Goal: Contribute content: Contribute content

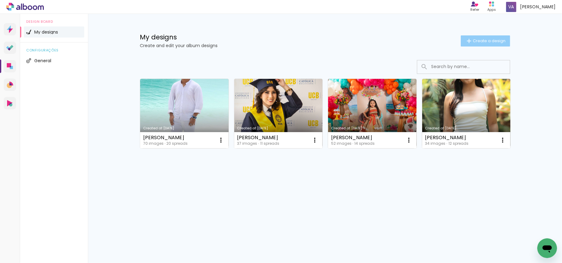
click at [481, 41] on span "Create a design" at bounding box center [489, 41] width 33 height 4
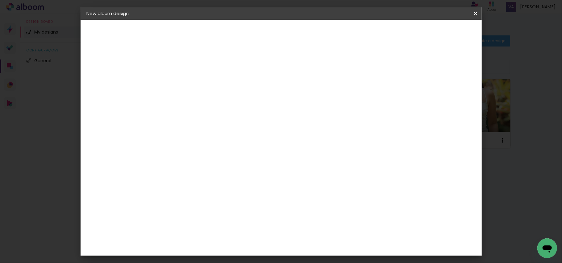
click at [188, 84] on input at bounding box center [188, 83] width 0 height 10
type input "[PERSON_NAME]"
type paper-input "[PERSON_NAME]"
click at [0, 0] on slot "Next" at bounding box center [0, 0] width 0 height 0
click at [222, 96] on iron-icon at bounding box center [218, 93] width 7 height 7
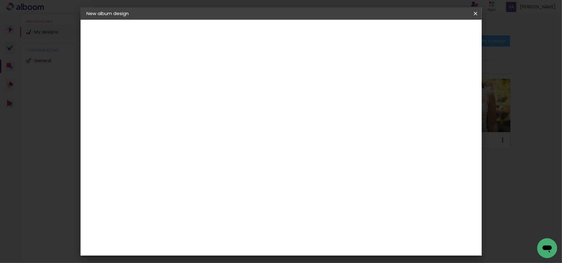
click at [0, 0] on slot "Next" at bounding box center [0, 0] width 0 height 0
drag, startPoint x: 310, startPoint y: 194, endPoint x: 333, endPoint y: 196, distance: 23.5
click at [332, 195] on div "cm" at bounding box center [318, 199] width 241 height 22
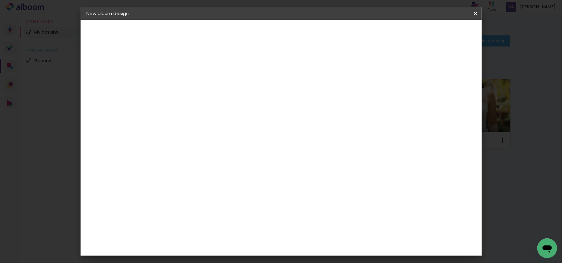
type input "45"
type paper-input "45"
click at [0, 0] on slot "Show bleed" at bounding box center [0, 0] width 0 height 0
type paper-checkbox "on"
type input "3"
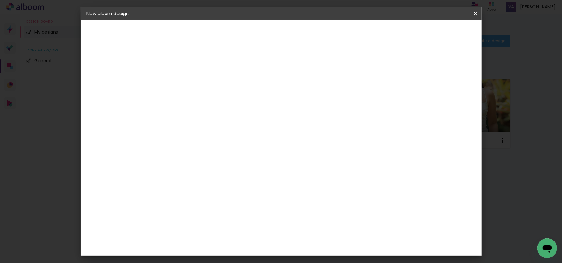
type paper-input "3"
click at [191, 70] on input "3" at bounding box center [183, 71] width 21 height 8
type input "4"
type paper-input "4"
click at [191, 68] on input "4" at bounding box center [183, 71] width 21 height 8
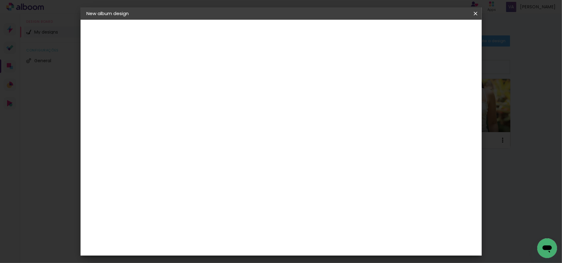
type input "6"
type paper-input "6"
click at [443, 194] on input "6" at bounding box center [440, 197] width 11 height 9
click at [443, 127] on div "22.5 cm cm cm mm Most album companies recommend a 5mm bleed" at bounding box center [306, 102] width 290 height 49
type input "7"
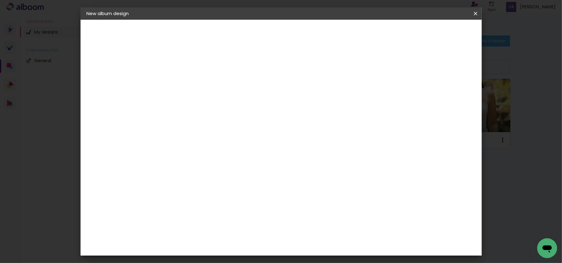
type paper-input "7"
click at [442, 89] on input "7" at bounding box center [438, 93] width 11 height 9
click at [441, 28] on paper-button "Start design" at bounding box center [422, 32] width 38 height 10
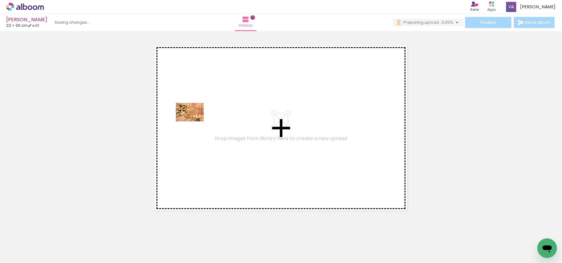
drag, startPoint x: 58, startPoint y: 242, endPoint x: 173, endPoint y: 168, distance: 136.7
click at [196, 121] on quentale-workspace at bounding box center [281, 131] width 562 height 263
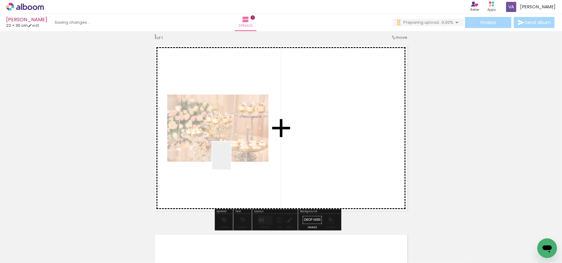
drag, startPoint x: 105, startPoint y: 245, endPoint x: 232, endPoint y: 158, distance: 153.4
click at [232, 158] on quentale-workspace at bounding box center [281, 131] width 562 height 263
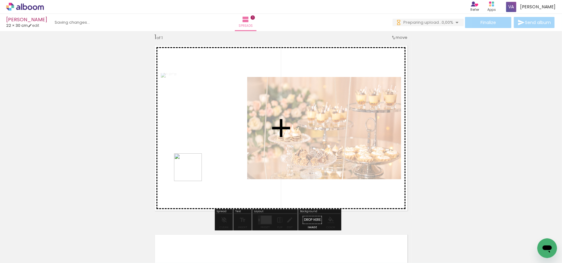
drag, startPoint x: 143, startPoint y: 233, endPoint x: 201, endPoint y: 163, distance: 91.2
click at [200, 164] on quentale-workspace at bounding box center [281, 131] width 562 height 263
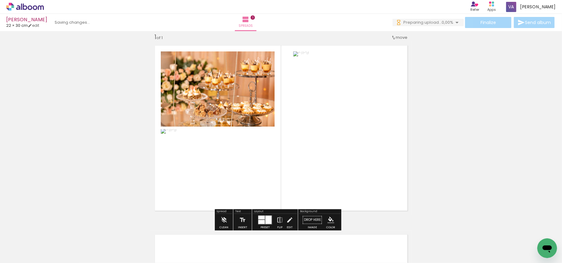
click at [308, 164] on quentale-photo at bounding box center [344, 128] width 102 height 153
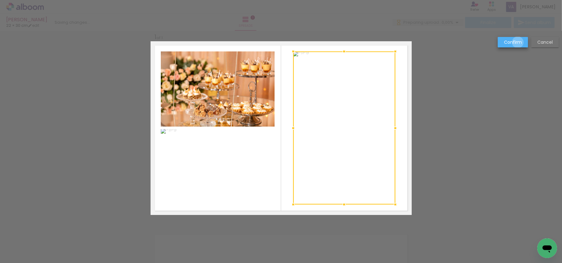
drag, startPoint x: 518, startPoint y: 42, endPoint x: 514, endPoint y: 43, distance: 4.6
click at [0, 0] on slot "Confirm" at bounding box center [0, 0] width 0 height 0
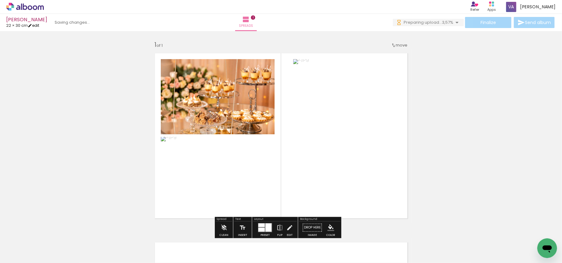
click at [39, 25] on link "edit" at bounding box center [33, 25] width 11 height 5
type input "4"
type input "30"
type input "45"
type input "7"
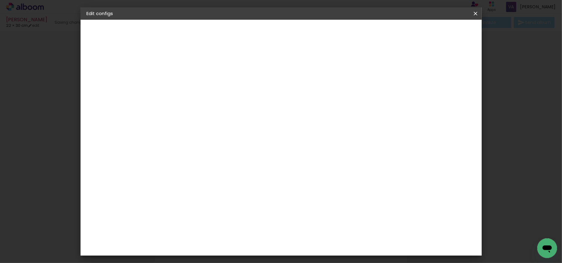
click at [0, 0] on slot "Show bleed" at bounding box center [0, 0] width 0 height 0
type paper-checkbox "on"
click at [368, 35] on span "Save configs" at bounding box center [354, 33] width 28 height 4
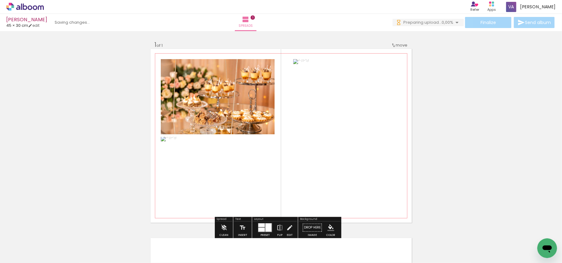
click at [239, 96] on quentale-photo at bounding box center [218, 96] width 114 height 75
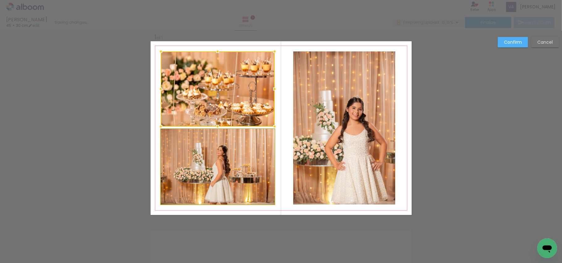
click at [246, 162] on quentale-photo at bounding box center [218, 167] width 114 height 76
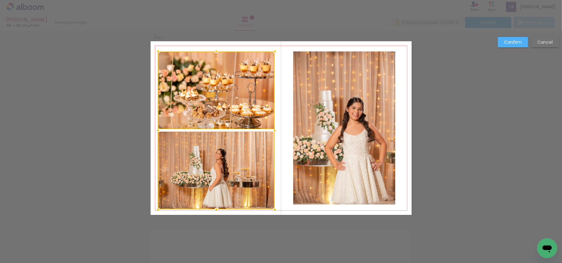
drag, startPoint x: 155, startPoint y: 205, endPoint x: 152, endPoint y: 210, distance: 5.5
click at [152, 210] on div at bounding box center [158, 210] width 12 height 12
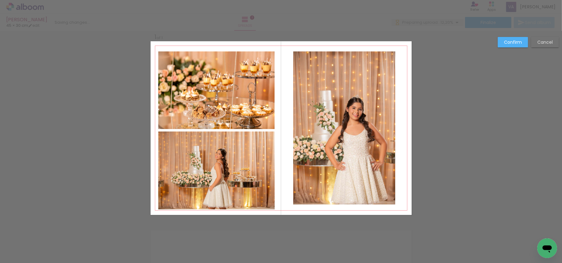
click at [203, 183] on quentale-photo at bounding box center [216, 171] width 116 height 78
click at [219, 99] on quentale-photo at bounding box center [216, 91] width 116 height 78
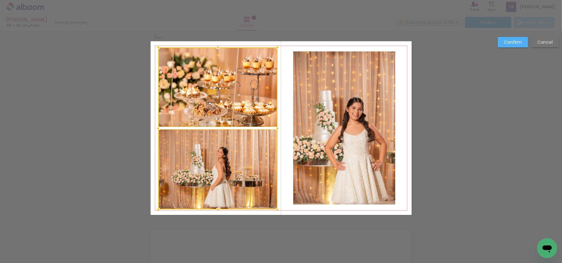
drag, startPoint x: 275, startPoint y: 51, endPoint x: 278, endPoint y: 47, distance: 5.1
click at [278, 47] on div at bounding box center [277, 47] width 12 height 12
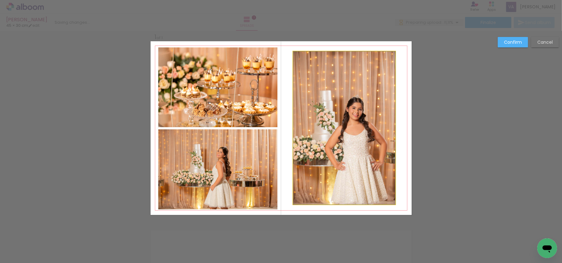
drag, startPoint x: 324, startPoint y: 118, endPoint x: 317, endPoint y: 147, distance: 30.5
click at [324, 118] on quentale-photo at bounding box center [344, 128] width 102 height 153
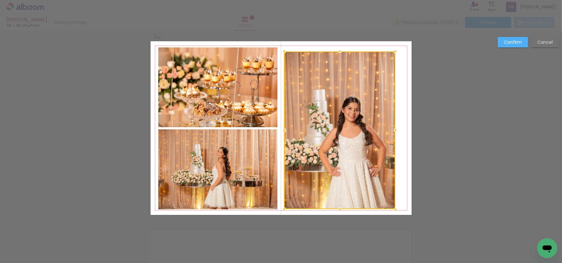
drag, startPoint x: 292, startPoint y: 204, endPoint x: 283, endPoint y: 209, distance: 10.1
click at [283, 209] on div at bounding box center [284, 209] width 12 height 12
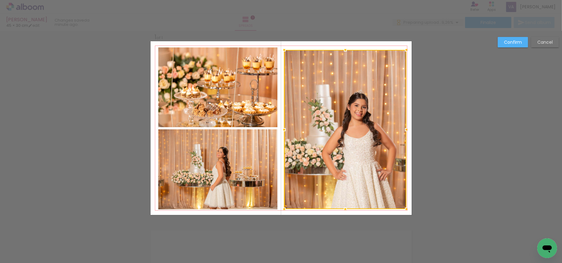
drag, startPoint x: 392, startPoint y: 52, endPoint x: 403, endPoint y: 51, distance: 11.2
click at [403, 51] on div at bounding box center [406, 50] width 12 height 12
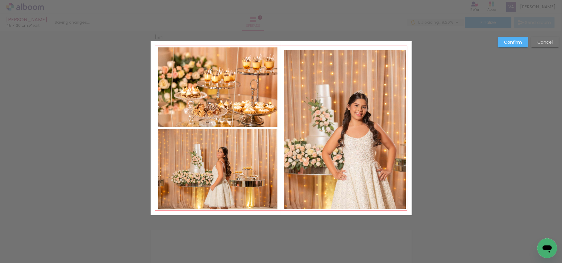
click at [346, 55] on quentale-photo at bounding box center [345, 129] width 122 height 159
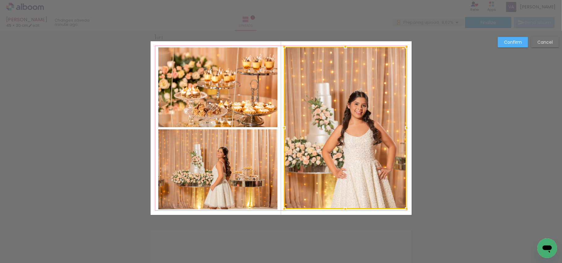
click at [343, 48] on div at bounding box center [345, 47] width 12 height 12
drag, startPoint x: 511, startPoint y: 43, endPoint x: 457, endPoint y: 103, distance: 80.4
click at [0, 0] on slot "Confirm" at bounding box center [0, 0] width 0 height 0
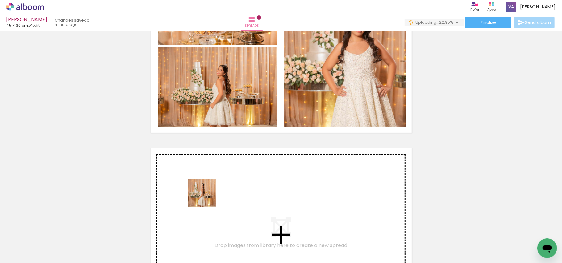
drag, startPoint x: 171, startPoint y: 243, endPoint x: 208, endPoint y: 194, distance: 61.4
click at [208, 194] on quentale-workspace at bounding box center [281, 131] width 562 height 263
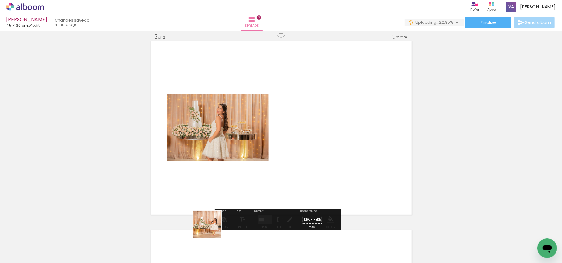
drag, startPoint x: 206, startPoint y: 246, endPoint x: 229, endPoint y: 208, distance: 44.2
click at [221, 183] on quentale-workspace at bounding box center [281, 131] width 562 height 263
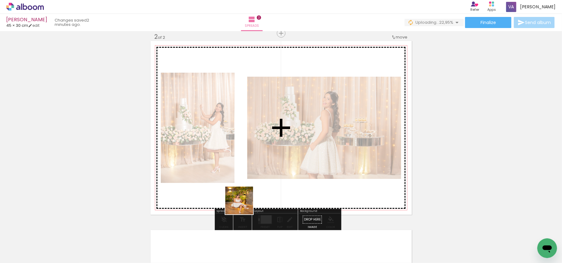
drag, startPoint x: 239, startPoint y: 247, endPoint x: 249, endPoint y: 192, distance: 55.6
click at [247, 178] on quentale-workspace at bounding box center [281, 131] width 562 height 263
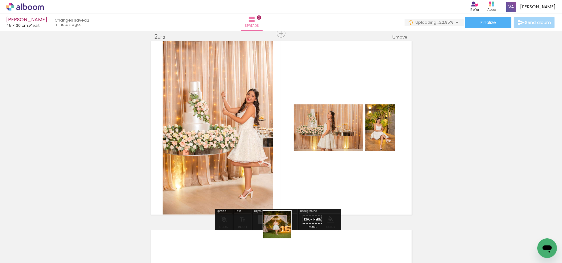
drag, startPoint x: 273, startPoint y: 249, endPoint x: 330, endPoint y: 149, distance: 115.3
click at [321, 154] on quentale-workspace at bounding box center [281, 131] width 562 height 263
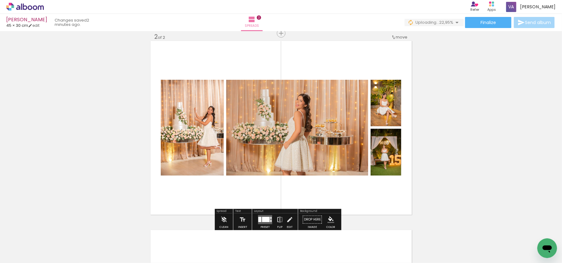
click at [266, 221] on div at bounding box center [266, 219] width 8 height 5
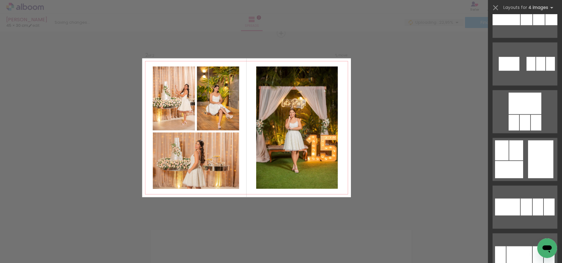
scroll to position [2180, 0]
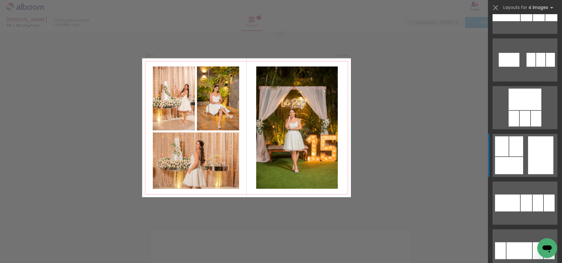
click at [523, 162] on quentale-layouter at bounding box center [524, 155] width 65 height 43
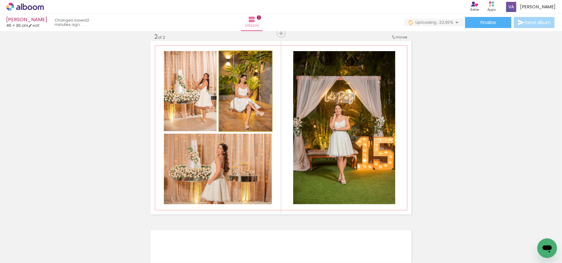
click at [248, 94] on quentale-photo at bounding box center [245, 91] width 53 height 80
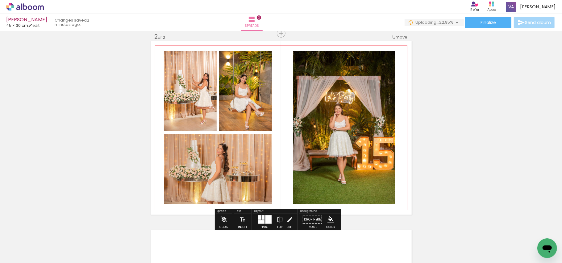
click at [198, 97] on quentale-photo at bounding box center [190, 91] width 53 height 80
click at [242, 120] on quentale-photo at bounding box center [245, 91] width 53 height 80
click at [229, 165] on quentale-photo at bounding box center [218, 169] width 108 height 71
click at [190, 103] on quentale-photo at bounding box center [190, 91] width 53 height 80
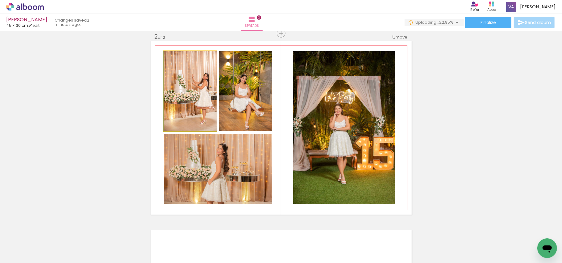
click at [190, 103] on quentale-photo at bounding box center [190, 91] width 53 height 80
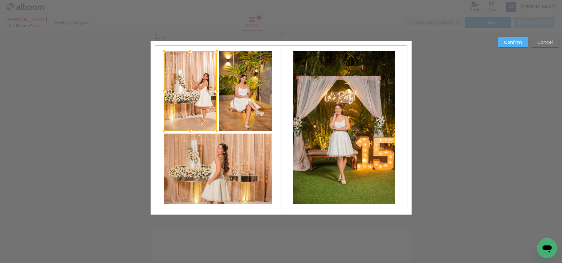
click at [233, 104] on quentale-photo at bounding box center [245, 91] width 53 height 80
click at [201, 171] on quentale-photo at bounding box center [218, 169] width 108 height 71
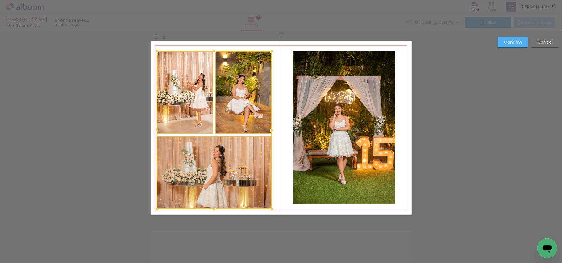
drag, startPoint x: 163, startPoint y: 204, endPoint x: 156, endPoint y: 209, distance: 8.6
click at [156, 209] on div at bounding box center [157, 209] width 12 height 12
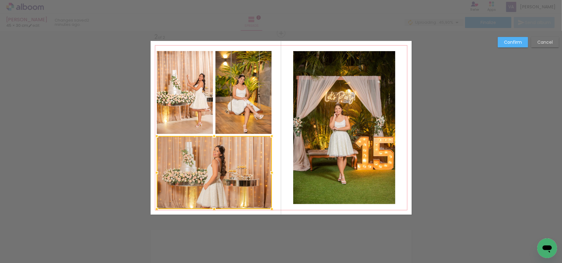
click at [201, 180] on div at bounding box center [214, 172] width 115 height 73
click at [189, 116] on quentale-photo at bounding box center [185, 92] width 56 height 83
click at [250, 105] on div at bounding box center [214, 130] width 115 height 158
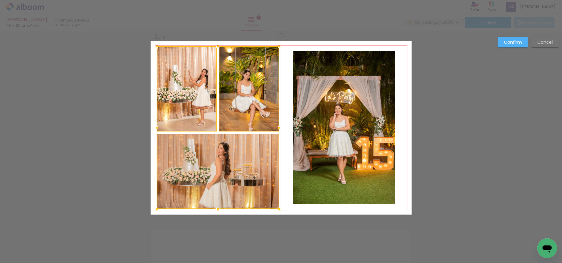
drag, startPoint x: 270, startPoint y: 51, endPoint x: 277, endPoint y: 46, distance: 8.9
click at [277, 46] on div at bounding box center [279, 46] width 12 height 12
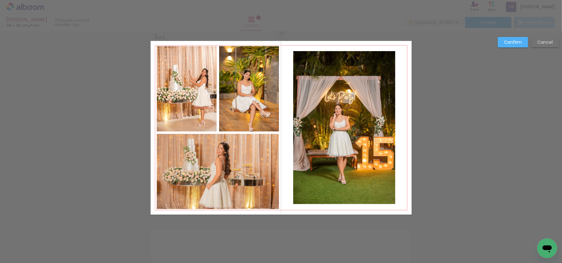
click at [324, 143] on quentale-photo at bounding box center [344, 127] width 102 height 153
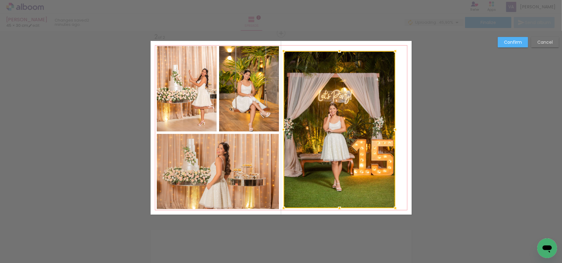
drag, startPoint x: 289, startPoint y: 204, endPoint x: 281, endPoint y: 209, distance: 9.7
click at [281, 209] on div at bounding box center [283, 208] width 12 height 12
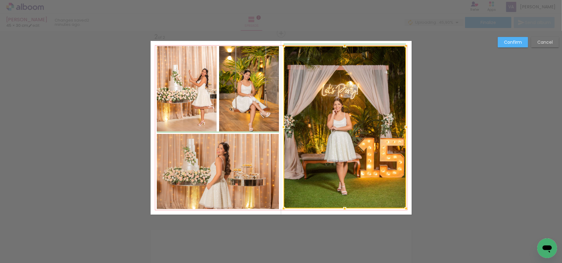
drag, startPoint x: 390, startPoint y: 52, endPoint x: 401, endPoint y: 47, distance: 12.1
click at [400, 47] on div at bounding box center [406, 46] width 12 height 12
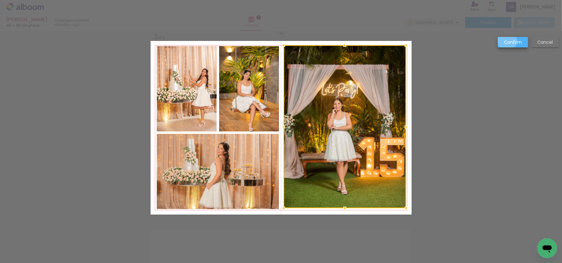
click at [0, 0] on slot "Confirm" at bounding box center [0, 0] width 0 height 0
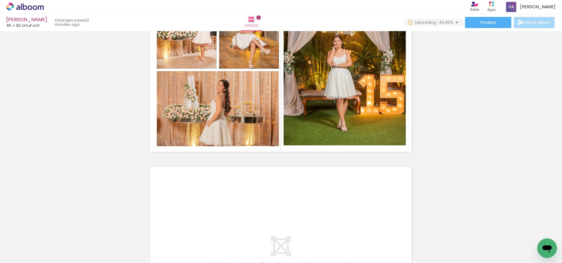
scroll to position [279, 0]
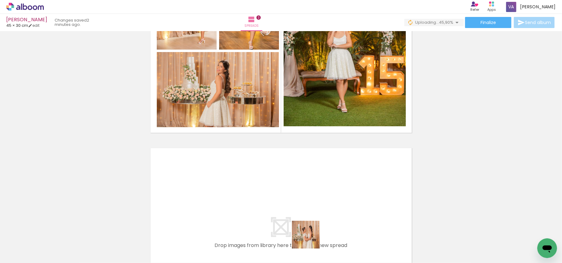
drag, startPoint x: 312, startPoint y: 247, endPoint x: 305, endPoint y: 231, distance: 17.5
click at [280, 191] on quentale-workspace at bounding box center [281, 131] width 562 height 263
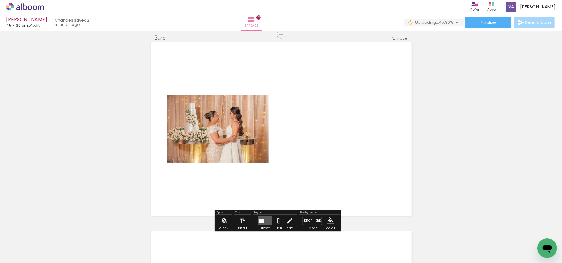
scroll to position [386, 0]
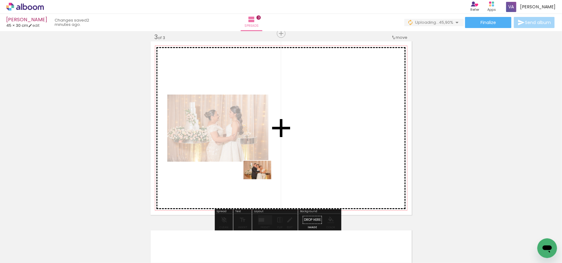
drag, startPoint x: 337, startPoint y: 246, endPoint x: 300, endPoint y: 189, distance: 67.8
click at [260, 177] on quentale-workspace at bounding box center [281, 131] width 562 height 263
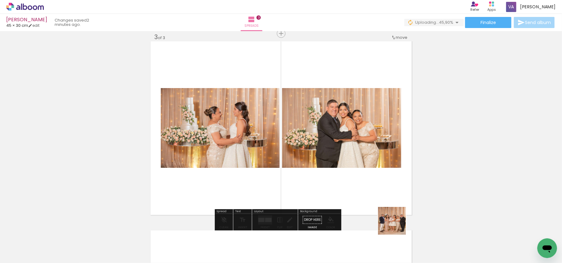
drag, startPoint x: 401, startPoint y: 242, endPoint x: 348, endPoint y: 146, distance: 109.6
click at [353, 143] on quentale-workspace at bounding box center [281, 131] width 562 height 263
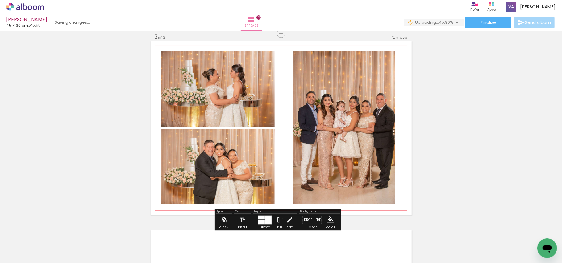
click at [237, 159] on quentale-photo at bounding box center [218, 167] width 114 height 76
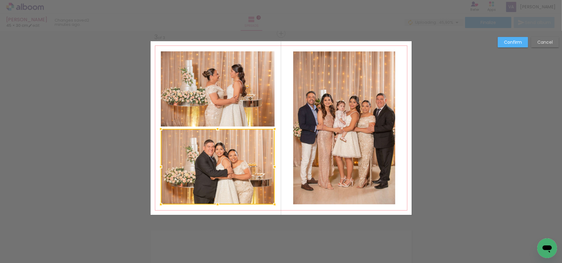
click at [254, 101] on quentale-photo at bounding box center [218, 89] width 114 height 75
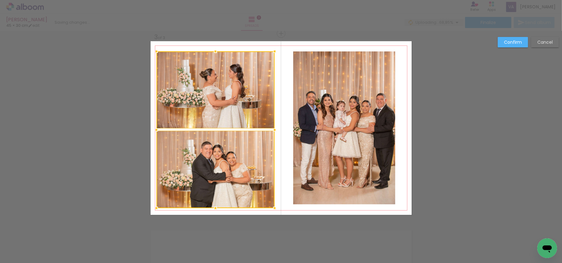
drag, startPoint x: 158, startPoint y: 205, endPoint x: 155, endPoint y: 209, distance: 5.0
click at [155, 209] on div at bounding box center [156, 208] width 12 height 12
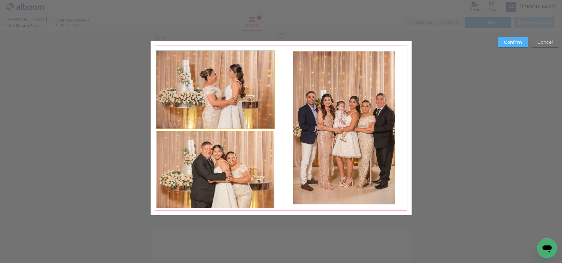
click at [230, 105] on quentale-photo at bounding box center [215, 90] width 118 height 77
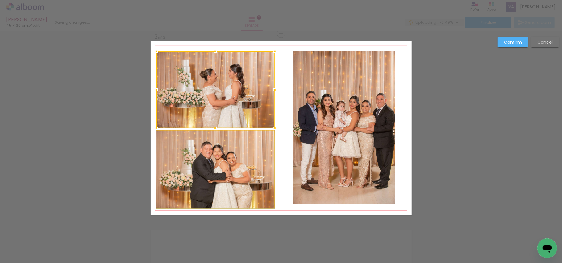
click at [225, 159] on quentale-photo at bounding box center [215, 169] width 118 height 77
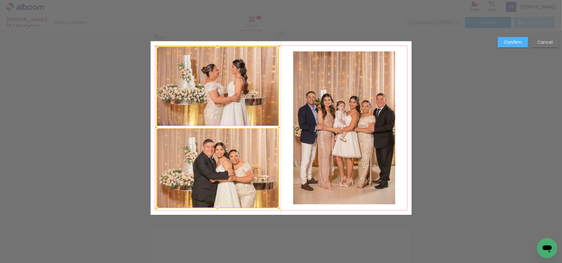
drag, startPoint x: 273, startPoint y: 51, endPoint x: 278, endPoint y: 46, distance: 6.8
click at [278, 46] on div at bounding box center [279, 46] width 12 height 12
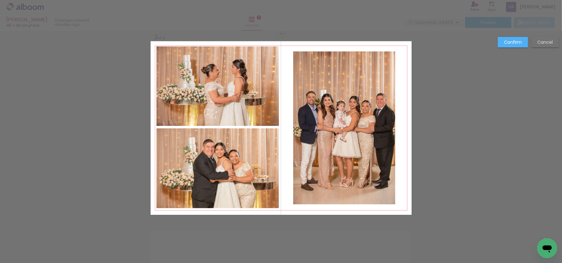
click at [314, 120] on quentale-photo at bounding box center [344, 128] width 102 height 153
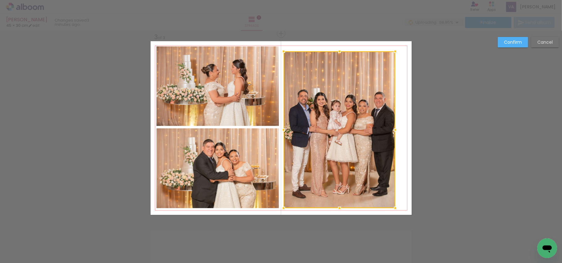
drag, startPoint x: 291, startPoint y: 204, endPoint x: 282, endPoint y: 207, distance: 10.3
click at [282, 207] on div at bounding box center [283, 208] width 12 height 12
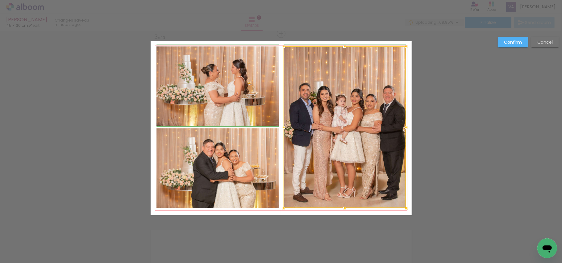
drag, startPoint x: 392, startPoint y: 51, endPoint x: 401, endPoint y: 46, distance: 9.9
click at [401, 46] on div at bounding box center [406, 46] width 12 height 12
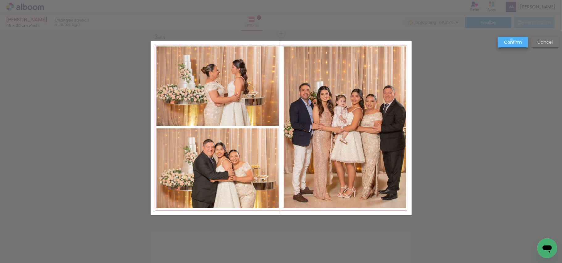
click at [0, 0] on slot "Confirm" at bounding box center [0, 0] width 0 height 0
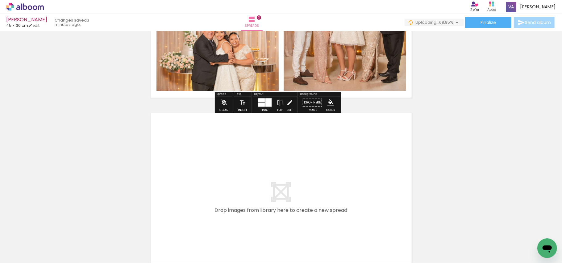
scroll to position [510, 0]
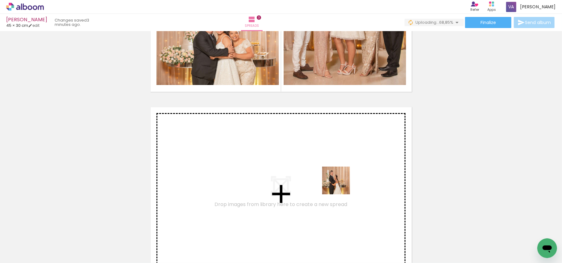
drag, startPoint x: 378, startPoint y: 240, endPoint x: 329, endPoint y: 169, distance: 86.2
click at [329, 169] on quentale-workspace at bounding box center [281, 131] width 562 height 263
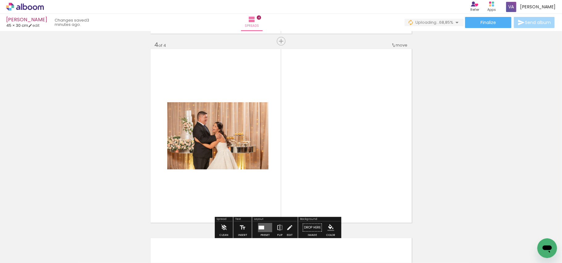
scroll to position [576, 0]
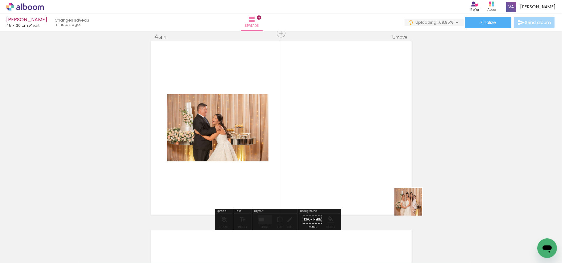
drag, startPoint x: 440, startPoint y: 239, endPoint x: 328, endPoint y: 145, distance: 146.0
click at [328, 145] on quentale-workspace at bounding box center [281, 131] width 562 height 263
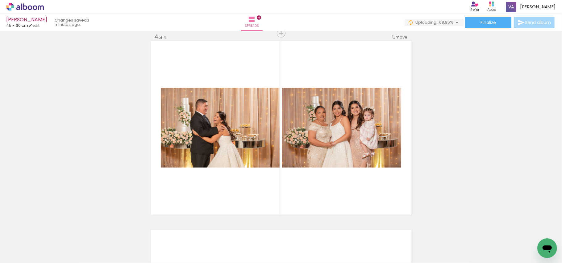
scroll to position [0, 315]
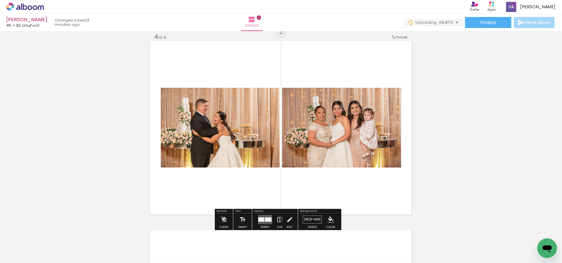
drag, startPoint x: 216, startPoint y: 232, endPoint x: 249, endPoint y: 184, distance: 57.9
click at [248, 186] on quentale-workspace at bounding box center [281, 131] width 562 height 263
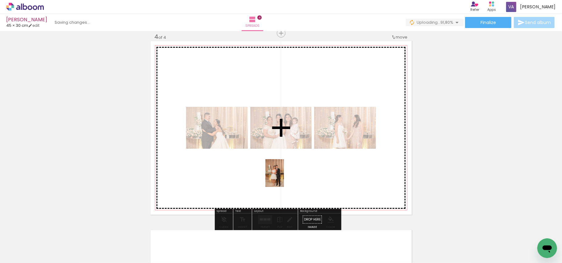
drag, startPoint x: 164, startPoint y: 246, endPoint x: 278, endPoint y: 209, distance: 120.1
click at [286, 178] on quentale-workspace at bounding box center [281, 131] width 562 height 263
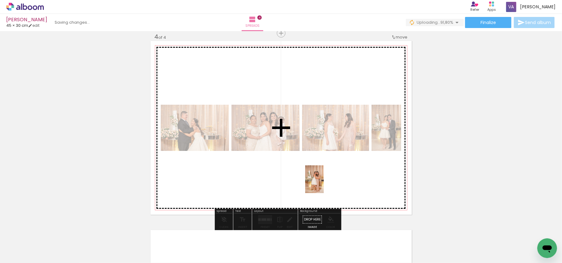
drag, startPoint x: 246, startPoint y: 236, endPoint x: 315, endPoint y: 193, distance: 81.6
click at [324, 184] on quentale-workspace at bounding box center [281, 131] width 562 height 263
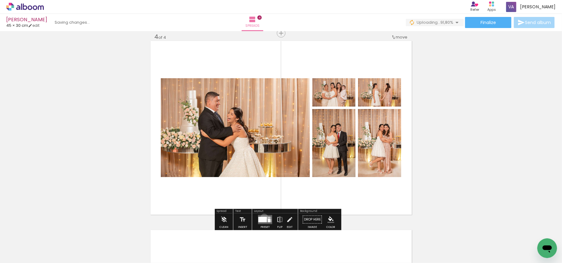
click at [263, 218] on div at bounding box center [262, 220] width 9 height 6
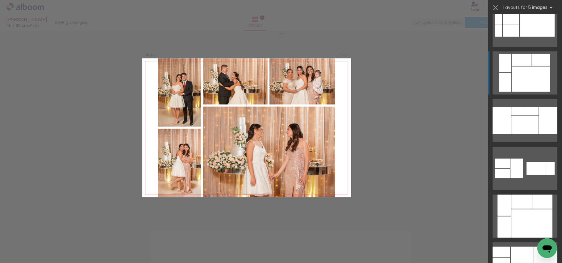
scroll to position [288, 0]
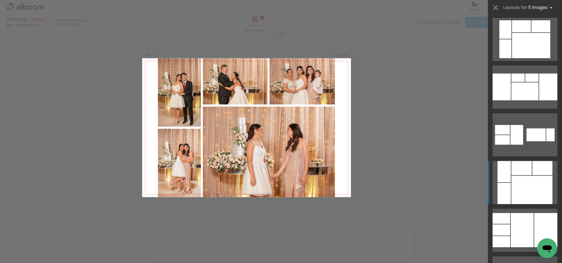
click at [532, 171] on div at bounding box center [542, 168] width 20 height 14
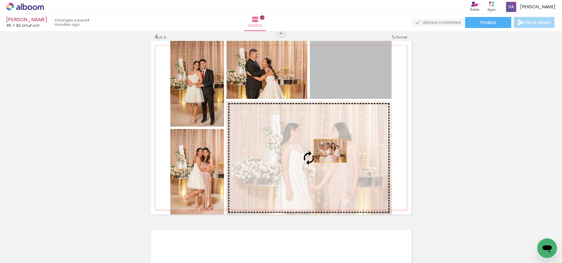
drag, startPoint x: 352, startPoint y: 79, endPoint x: 327, endPoint y: 157, distance: 81.8
click at [0, 0] on slot at bounding box center [0, 0] width 0 height 0
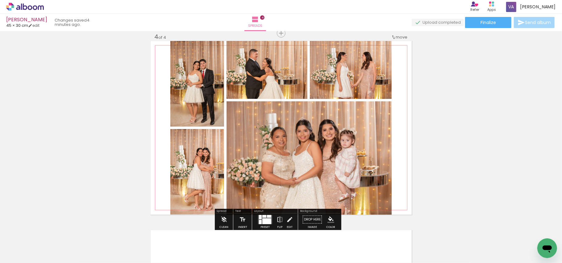
click at [364, 85] on quentale-photo at bounding box center [351, 70] width 82 height 58
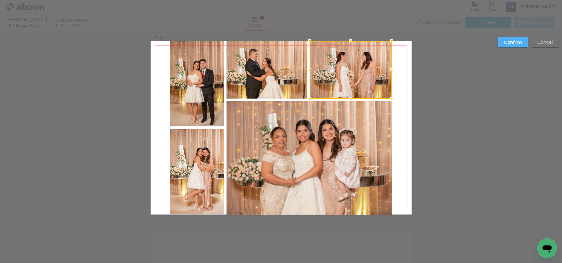
click at [257, 89] on quentale-photo at bounding box center [266, 70] width 81 height 58
click at [194, 101] on quentale-photo at bounding box center [197, 84] width 54 height 86
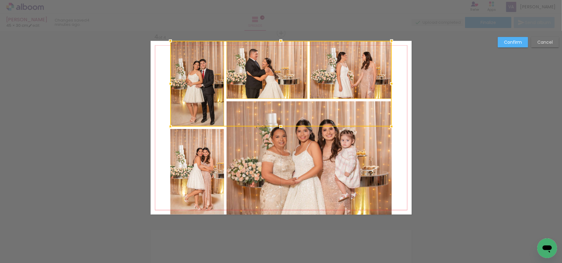
click at [192, 158] on quentale-photo at bounding box center [197, 172] width 54 height 86
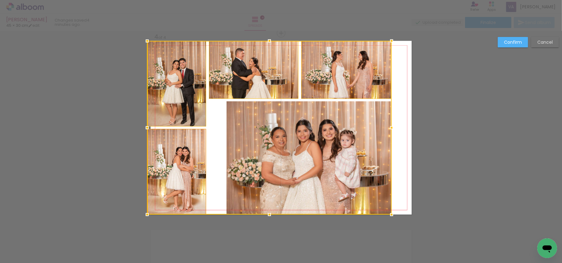
drag, startPoint x: 168, startPoint y: 126, endPoint x: 173, endPoint y: 133, distance: 8.7
click at [146, 132] on div at bounding box center [147, 128] width 12 height 12
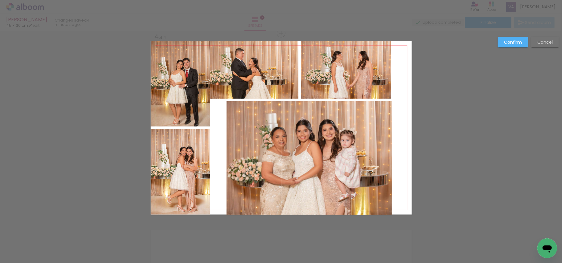
click at [0, 0] on slot "Cancel" at bounding box center [0, 0] width 0 height 0
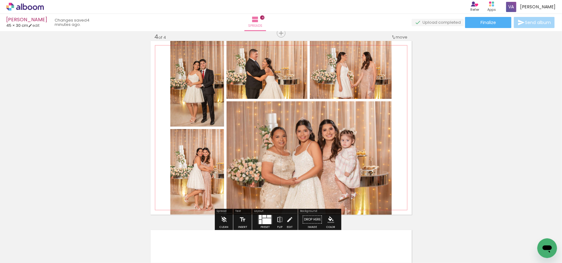
click at [253, 78] on quentale-photo at bounding box center [266, 70] width 81 height 58
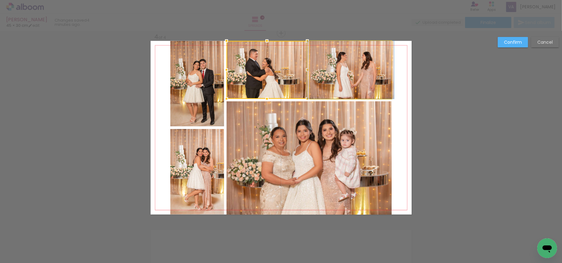
click at [343, 74] on quentale-photo at bounding box center [351, 70] width 82 height 58
click at [191, 104] on quentale-photo at bounding box center [197, 84] width 54 height 86
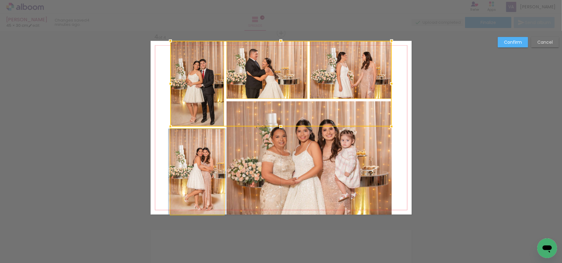
click at [189, 151] on quentale-photo at bounding box center [197, 172] width 54 height 86
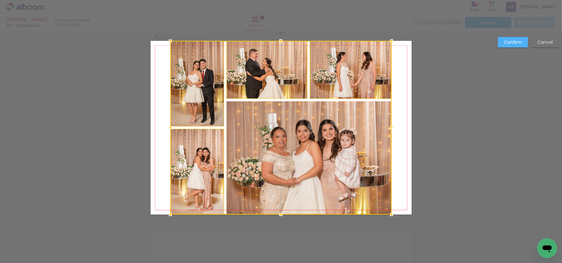
click at [282, 151] on div at bounding box center [280, 128] width 221 height 174
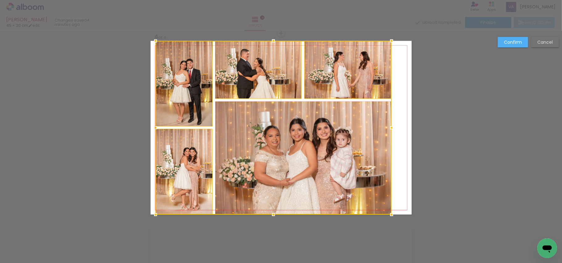
drag, startPoint x: 167, startPoint y: 130, endPoint x: 153, endPoint y: 134, distance: 14.4
click at [153, 134] on div at bounding box center [155, 128] width 12 height 12
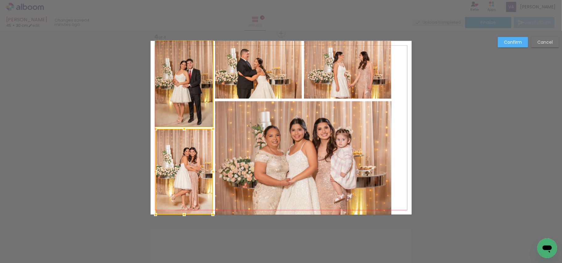
click at [192, 109] on quentale-photo at bounding box center [183, 84] width 57 height 86
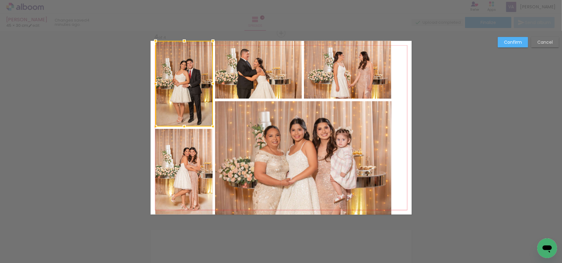
click at [263, 80] on quentale-photo at bounding box center [258, 70] width 87 height 58
click at [336, 79] on quentale-photo at bounding box center [347, 70] width 87 height 58
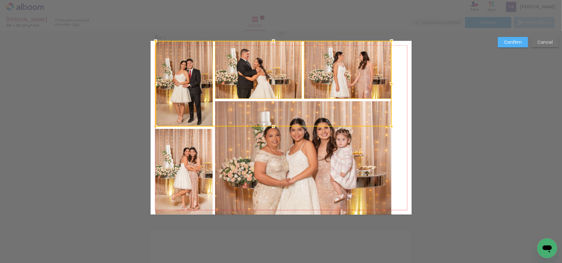
click at [322, 163] on quentale-photo at bounding box center [303, 158] width 176 height 114
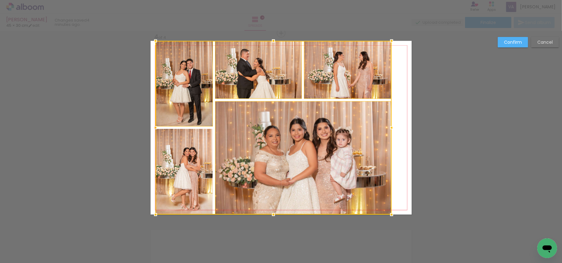
click at [183, 188] on div at bounding box center [273, 128] width 236 height 174
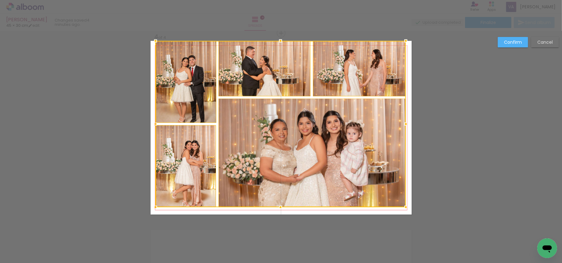
drag, startPoint x: 388, startPoint y: 217, endPoint x: 402, endPoint y: 210, distance: 16.0
click at [402, 210] on div at bounding box center [405, 207] width 12 height 12
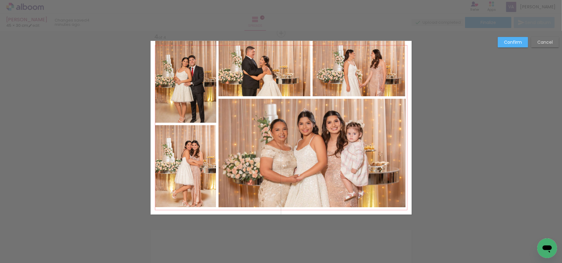
click at [357, 151] on quentale-photo at bounding box center [311, 153] width 187 height 109
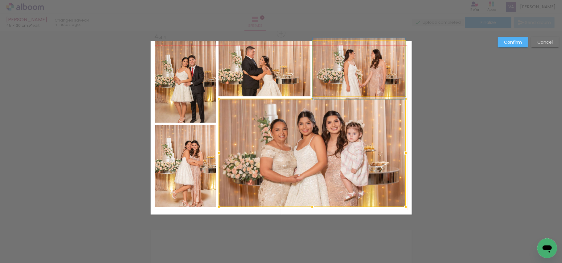
click at [367, 83] on quentale-photo at bounding box center [358, 69] width 93 height 56
click at [283, 81] on div at bounding box center [312, 124] width 187 height 167
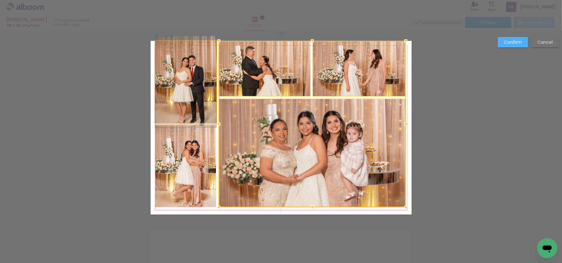
click at [198, 85] on quentale-photo at bounding box center [185, 82] width 61 height 82
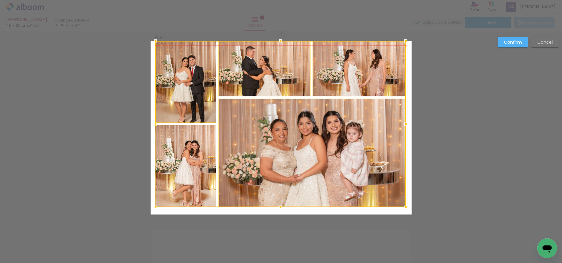
click at [185, 147] on div at bounding box center [280, 124] width 250 height 167
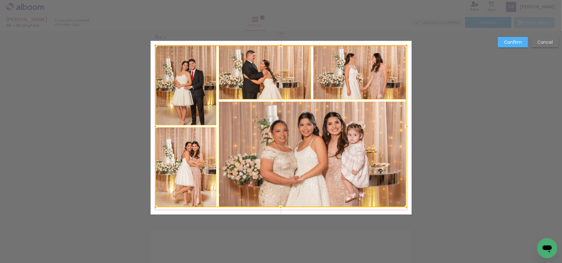
drag, startPoint x: 403, startPoint y: 43, endPoint x: 403, endPoint y: 47, distance: 4.7
click at [403, 47] on div at bounding box center [406, 45] width 12 height 12
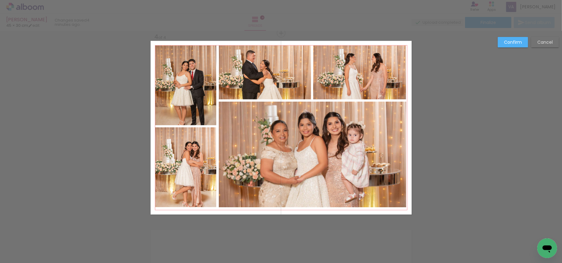
drag, startPoint x: 520, startPoint y: 41, endPoint x: 484, endPoint y: 56, distance: 38.7
click at [0, 0] on slot "Confirm" at bounding box center [0, 0] width 0 height 0
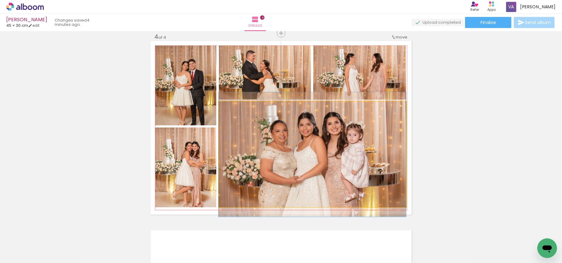
drag, startPoint x: 347, startPoint y: 152, endPoint x: 317, endPoint y: 152, distance: 29.9
drag, startPoint x: 330, startPoint y: 150, endPoint x: 365, endPoint y: 149, distance: 35.5
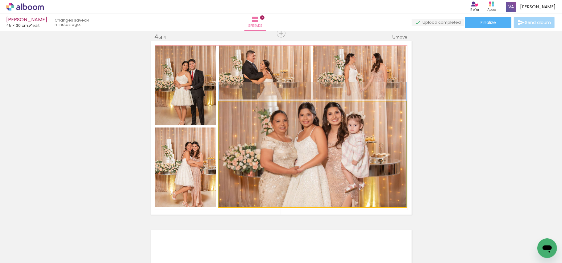
drag, startPoint x: 364, startPoint y: 163, endPoint x: 365, endPoint y: 151, distance: 13.0
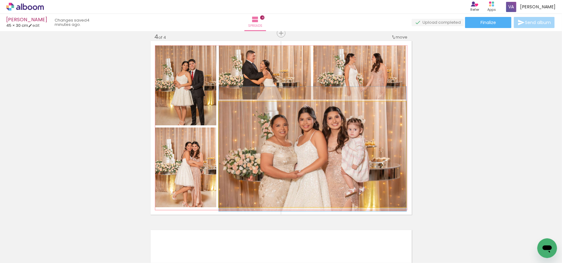
drag, startPoint x: 365, startPoint y: 152, endPoint x: 366, endPoint y: 156, distance: 4.4
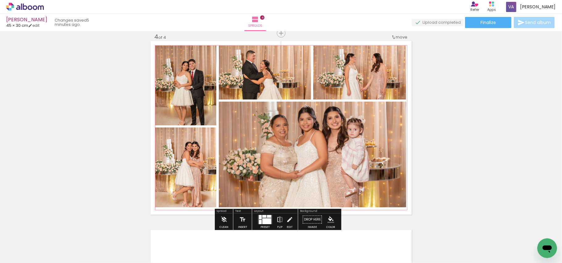
click at [353, 157] on quentale-photo at bounding box center [313, 155] width 188 height 106
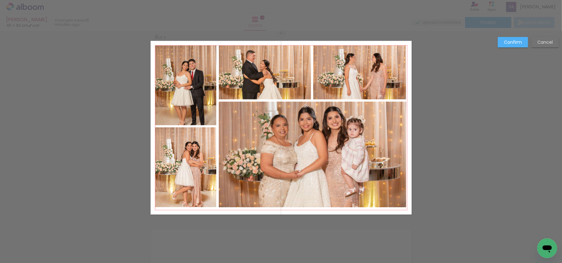
click at [349, 135] on quentale-photo at bounding box center [313, 155] width 188 height 106
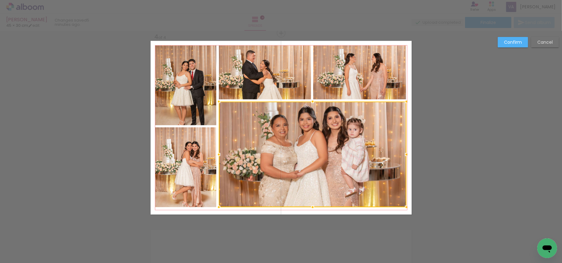
click at [274, 88] on quentale-photo at bounding box center [265, 73] width 92 height 54
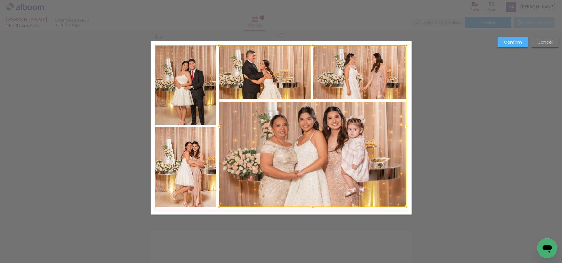
click at [348, 81] on div at bounding box center [313, 127] width 188 height 162
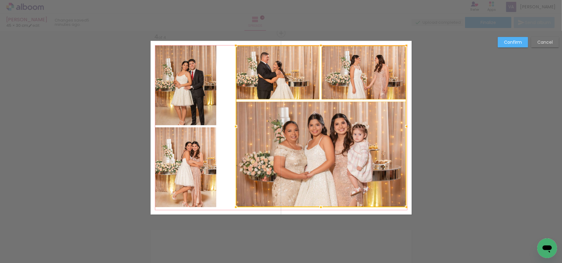
drag, startPoint x: 217, startPoint y: 128, endPoint x: 234, endPoint y: 129, distance: 17.0
click at [234, 129] on div at bounding box center [235, 127] width 12 height 12
drag, startPoint x: 505, startPoint y: 39, endPoint x: 481, endPoint y: 51, distance: 26.5
click at [0, 0] on slot "Confirm" at bounding box center [0, 0] width 0 height 0
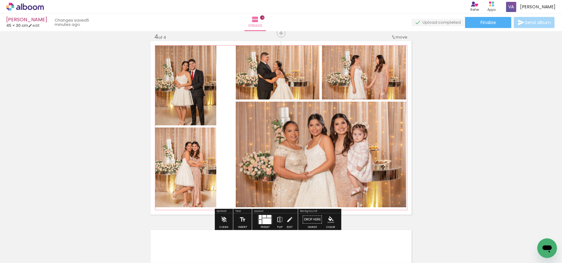
click at [201, 161] on quentale-photo at bounding box center [185, 168] width 61 height 80
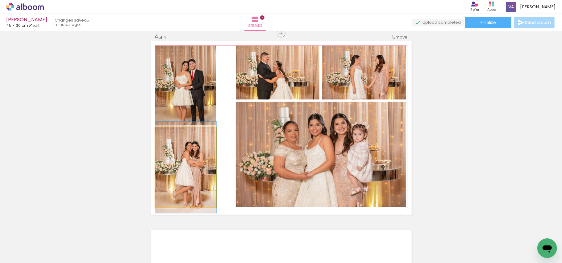
click at [201, 161] on quentale-photo at bounding box center [185, 168] width 61 height 80
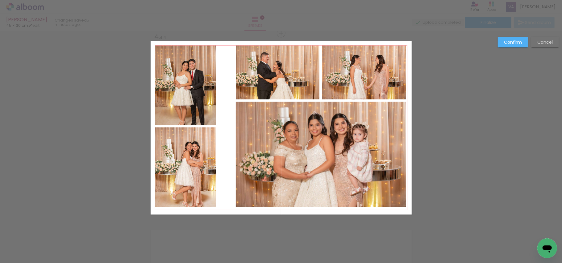
click at [201, 109] on quentale-photo at bounding box center [185, 86] width 61 height 80
click at [210, 179] on quentale-photo at bounding box center [185, 168] width 61 height 80
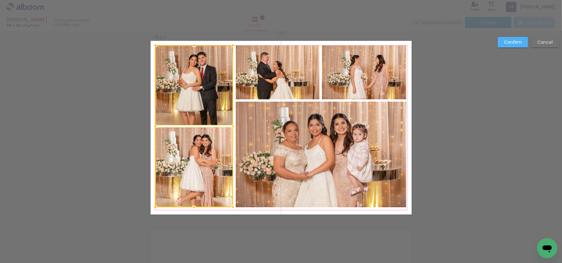
drag, startPoint x: 215, startPoint y: 127, endPoint x: 231, endPoint y: 129, distance: 16.4
click at [231, 129] on div at bounding box center [233, 127] width 12 height 12
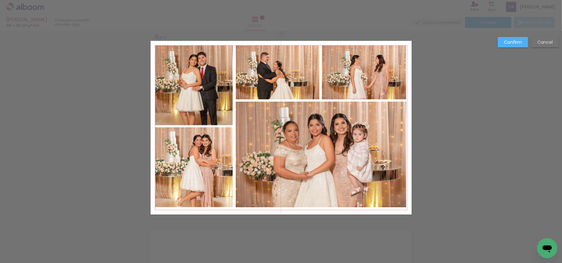
click at [0, 0] on slot "Confirm" at bounding box center [0, 0] width 0 height 0
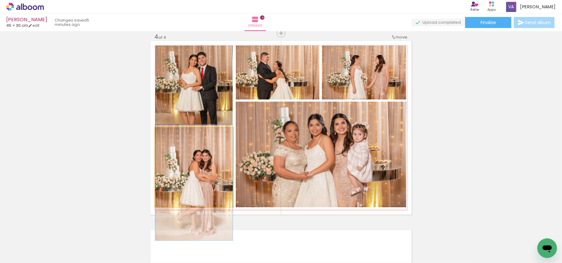
drag, startPoint x: 201, startPoint y: 164, endPoint x: 202, endPoint y: 180, distance: 15.2
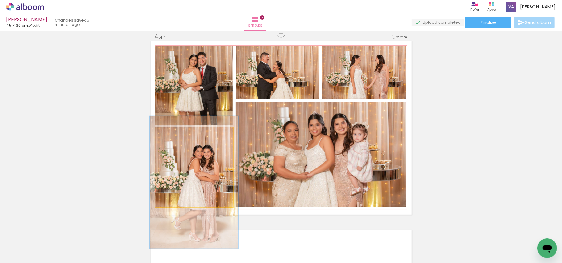
drag, startPoint x: 170, startPoint y: 134, endPoint x: 173, endPoint y: 137, distance: 4.6
type paper-slider "114"
click at [173, 137] on div at bounding box center [173, 134] width 10 height 10
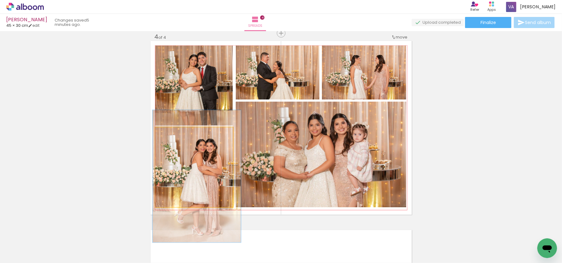
drag, startPoint x: 192, startPoint y: 167, endPoint x: 195, endPoint y: 160, distance: 6.8
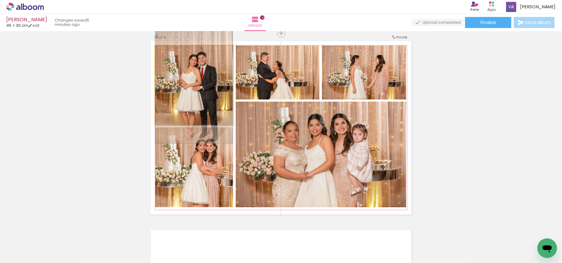
click at [205, 97] on quentale-photo at bounding box center [193, 86] width 77 height 80
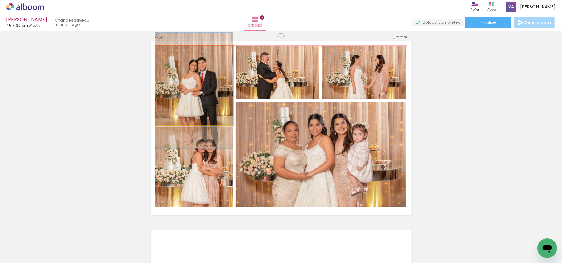
drag, startPoint x: 205, startPoint y: 94, endPoint x: 206, endPoint y: 99, distance: 5.3
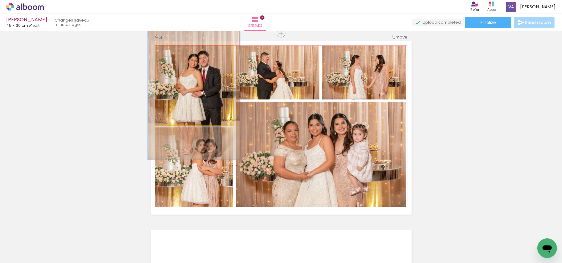
drag, startPoint x: 168, startPoint y: 54, endPoint x: 172, endPoint y: 57, distance: 4.7
type paper-slider "119"
click at [172, 57] on div at bounding box center [174, 52] width 10 height 10
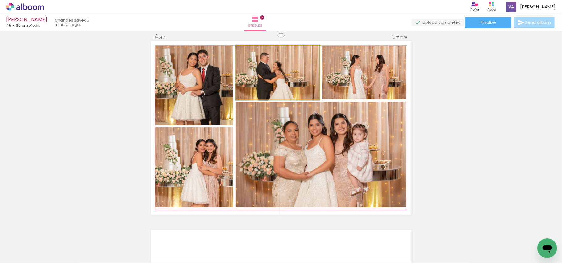
drag, startPoint x: 312, startPoint y: 82, endPoint x: 303, endPoint y: 82, distance: 9.0
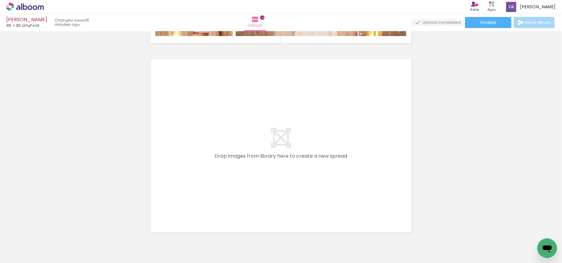
scroll to position [777, 0]
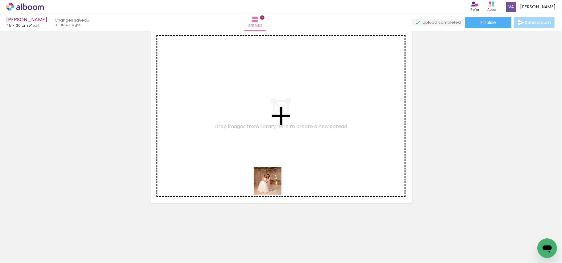
drag, startPoint x: 267, startPoint y: 247, endPoint x: 310, endPoint y: 208, distance: 58.3
click at [267, 147] on quentale-workspace at bounding box center [281, 131] width 562 height 263
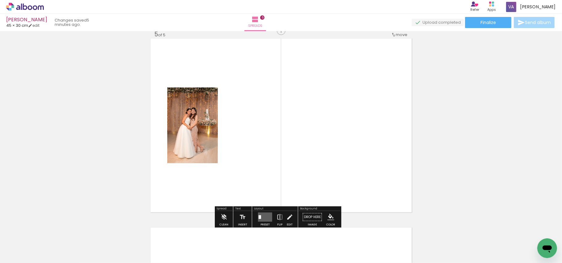
scroll to position [765, 0]
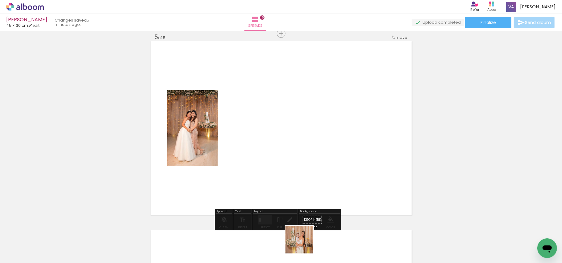
drag, startPoint x: 304, startPoint y: 245, endPoint x: 306, endPoint y: 209, distance: 35.5
click at [276, 166] on quentale-workspace at bounding box center [281, 131] width 562 height 263
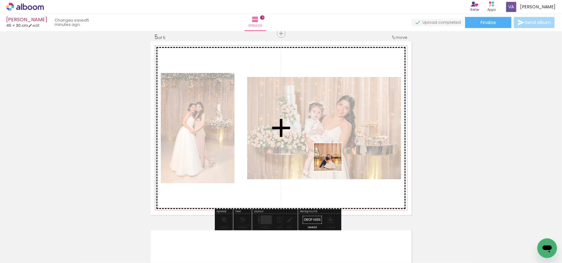
drag, startPoint x: 332, startPoint y: 245, endPoint x: 365, endPoint y: 200, distance: 55.6
click at [332, 161] on quentale-workspace at bounding box center [281, 131] width 562 height 263
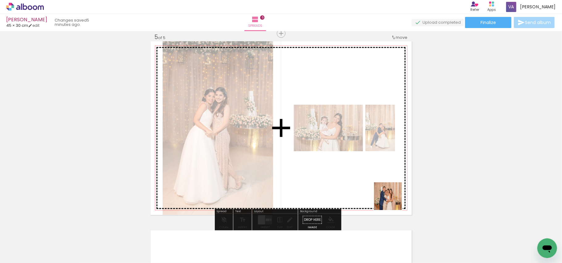
drag, startPoint x: 407, startPoint y: 244, endPoint x: 376, endPoint y: 183, distance: 69.1
click at [382, 183] on quentale-workspace at bounding box center [281, 131] width 562 height 263
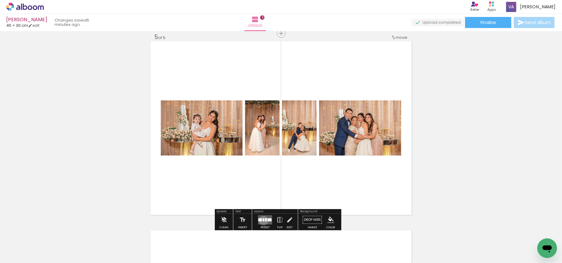
drag, startPoint x: 263, startPoint y: 221, endPoint x: 309, endPoint y: 204, distance: 49.0
click at [263, 220] on quentale-layouter at bounding box center [265, 220] width 14 height 9
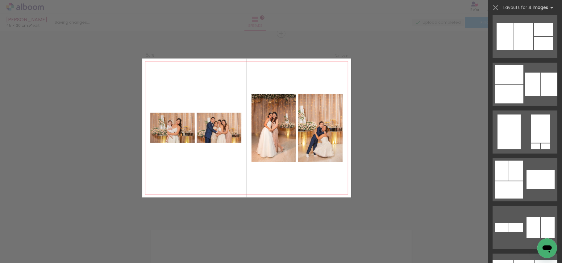
scroll to position [576, 0]
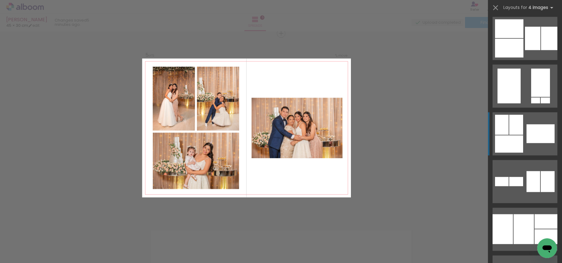
click at [518, 136] on div at bounding box center [509, 144] width 28 height 17
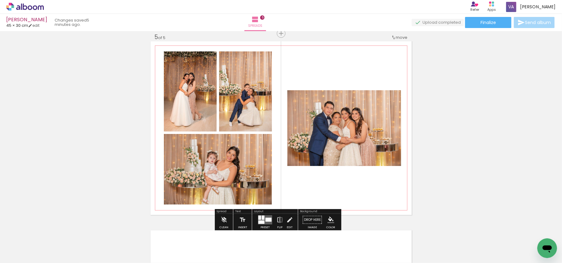
click at [354, 156] on quentale-photo at bounding box center [344, 128] width 114 height 76
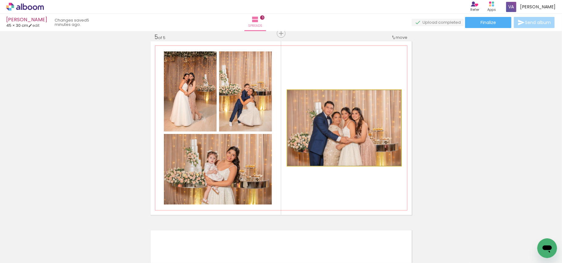
click at [354, 156] on quentale-photo at bounding box center [344, 128] width 114 height 76
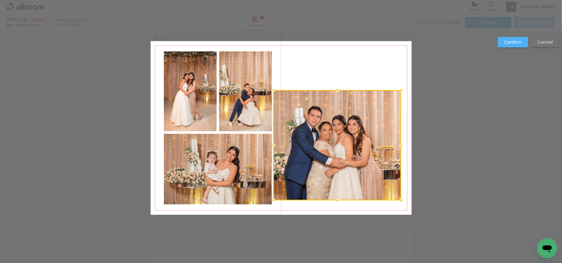
drag, startPoint x: 281, startPoint y: 167, endPoint x: 267, endPoint y: 200, distance: 36.1
click at [267, 201] on div at bounding box center [273, 201] width 12 height 12
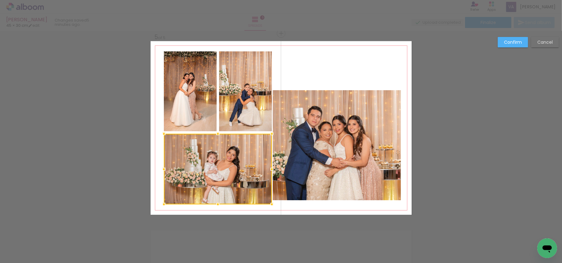
click at [382, 101] on quentale-photo at bounding box center [337, 145] width 128 height 110
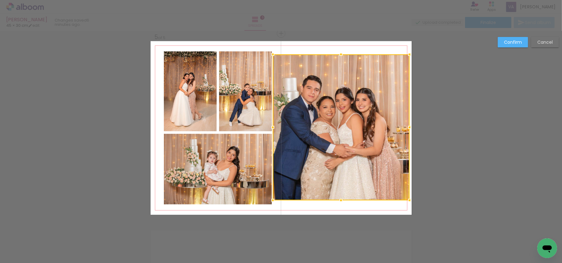
drag, startPoint x: 400, startPoint y: 91, endPoint x: 405, endPoint y: 56, distance: 36.2
click at [405, 56] on div at bounding box center [409, 54] width 12 height 12
drag, startPoint x: 508, startPoint y: 43, endPoint x: 499, endPoint y: 48, distance: 10.8
click at [0, 0] on slot "Confirm" at bounding box center [0, 0] width 0 height 0
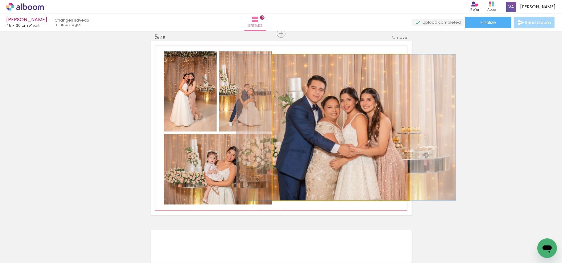
drag, startPoint x: 367, startPoint y: 111, endPoint x: 372, endPoint y: 113, distance: 4.9
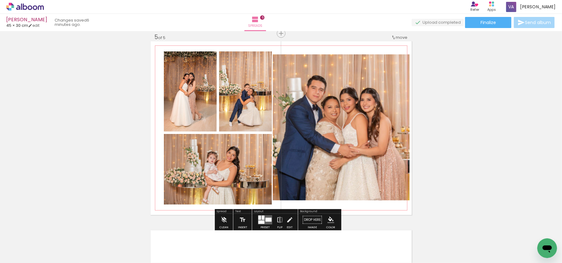
click at [380, 118] on quentale-photo at bounding box center [341, 128] width 137 height 146
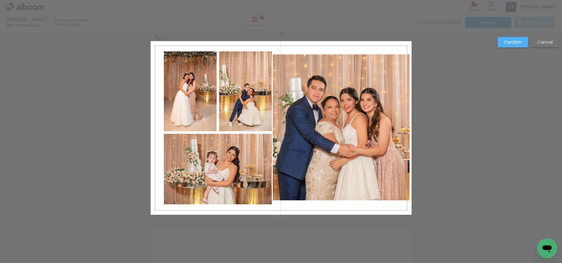
click at [391, 118] on quentale-photo at bounding box center [341, 128] width 137 height 146
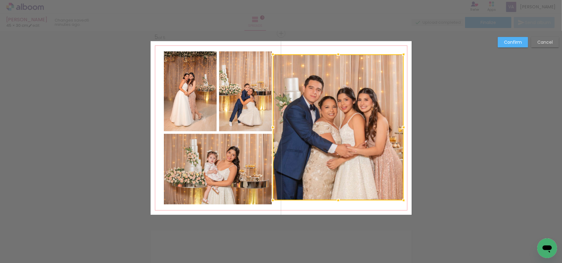
click at [403, 126] on div at bounding box center [403, 128] width 12 height 12
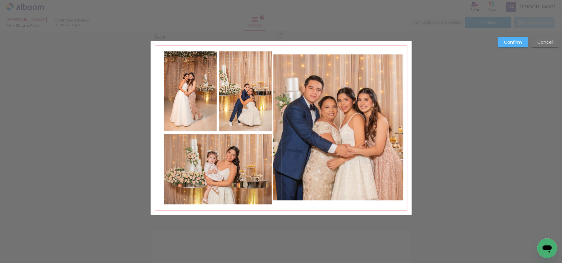
click at [0, 0] on slot "Confirm" at bounding box center [0, 0] width 0 height 0
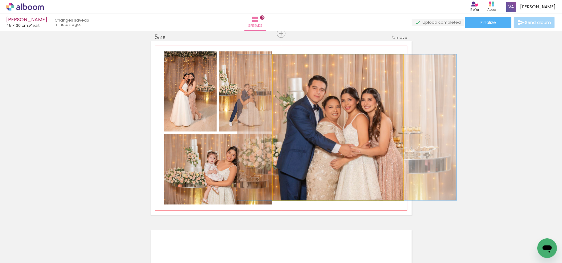
drag, startPoint x: 366, startPoint y: 138, endPoint x: 369, endPoint y: 139, distance: 3.9
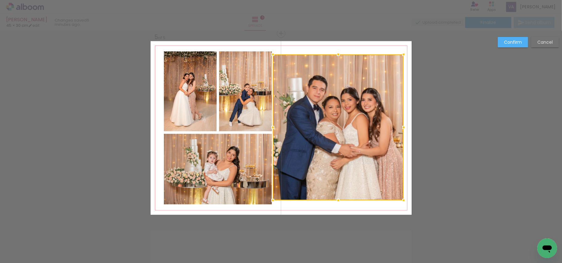
scroll to position [0, 315]
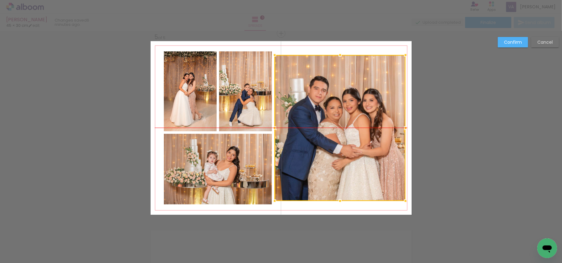
click at [375, 138] on div at bounding box center [340, 128] width 131 height 146
click at [242, 169] on quentale-photo at bounding box center [218, 169] width 108 height 71
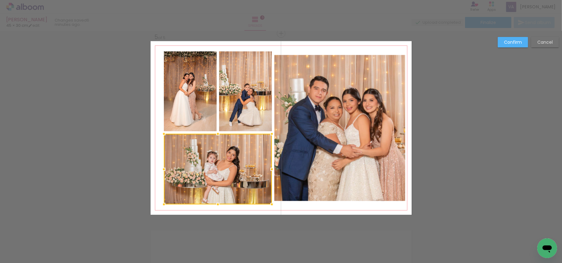
click at [245, 113] on quentale-photo at bounding box center [245, 92] width 53 height 80
click at [190, 106] on div at bounding box center [218, 128] width 108 height 153
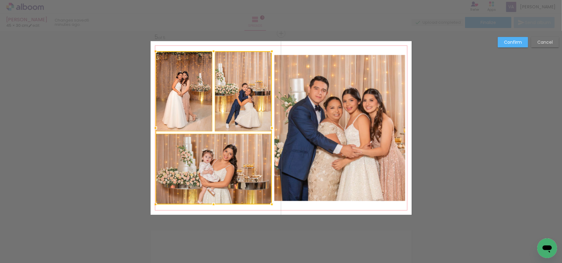
drag, startPoint x: 161, startPoint y: 128, endPoint x: 153, endPoint y: 129, distance: 7.7
click at [153, 129] on div at bounding box center [155, 128] width 12 height 12
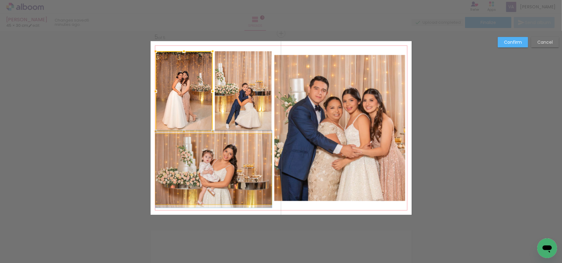
click at [235, 179] on quentale-photo at bounding box center [213, 169] width 116 height 71
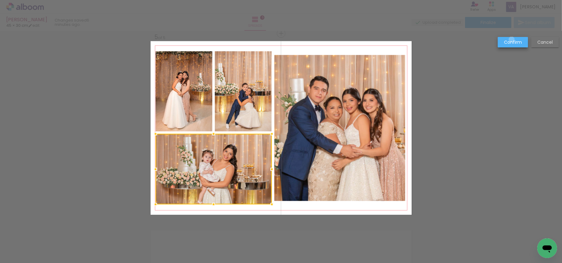
click at [0, 0] on slot "Confirm" at bounding box center [0, 0] width 0 height 0
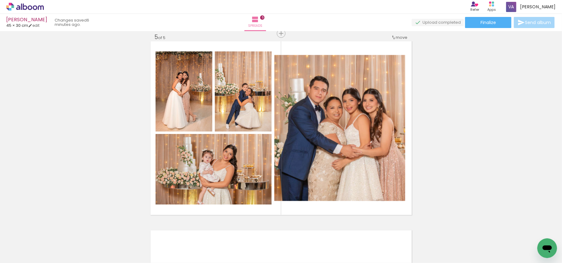
scroll to position [0, 530]
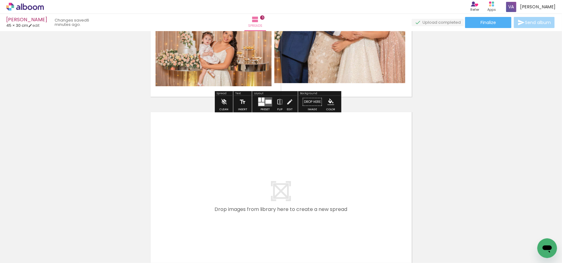
scroll to position [889, 0]
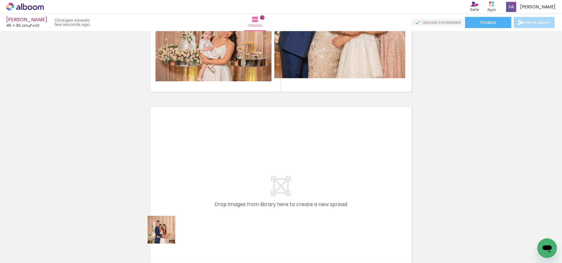
drag, startPoint x: 159, startPoint y: 245, endPoint x: 215, endPoint y: 178, distance: 87.6
click at [215, 178] on quentale-workspace at bounding box center [281, 131] width 562 height 263
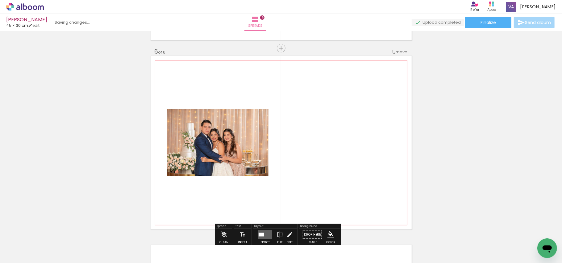
scroll to position [955, 0]
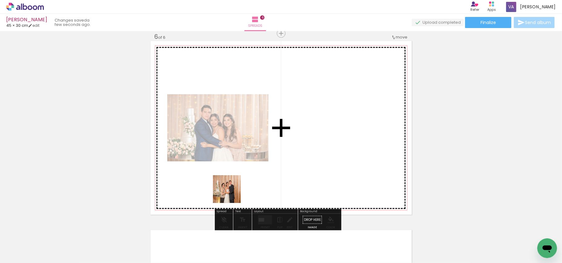
drag, startPoint x: 222, startPoint y: 240, endPoint x: 253, endPoint y: 215, distance: 39.9
click at [232, 181] on quentale-workspace at bounding box center [281, 131] width 562 height 263
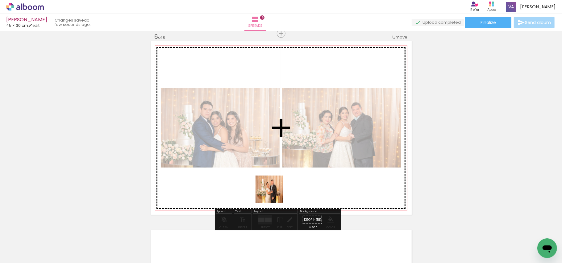
drag, startPoint x: 265, startPoint y: 240, endPoint x: 296, endPoint y: 215, distance: 39.7
click at [275, 176] on quentale-workspace at bounding box center [281, 131] width 562 height 263
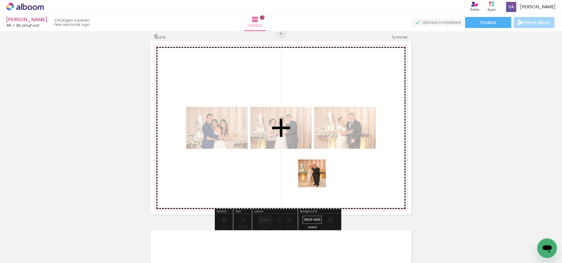
drag, startPoint x: 295, startPoint y: 242, endPoint x: 333, endPoint y: 157, distance: 93.1
click at [322, 162] on quentale-workspace at bounding box center [281, 131] width 562 height 263
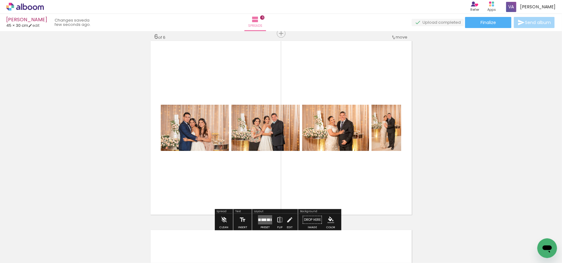
drag, startPoint x: 333, startPoint y: 241, endPoint x: 329, endPoint y: 154, distance: 87.7
click at [329, 154] on quentale-workspace at bounding box center [281, 131] width 562 height 263
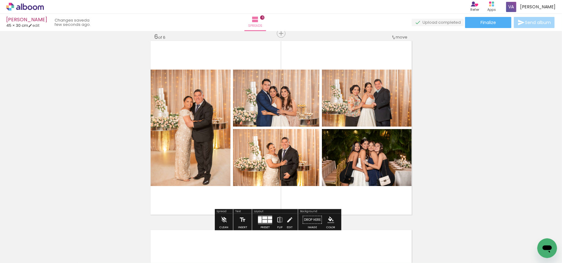
click at [268, 218] on div at bounding box center [270, 218] width 4 height 3
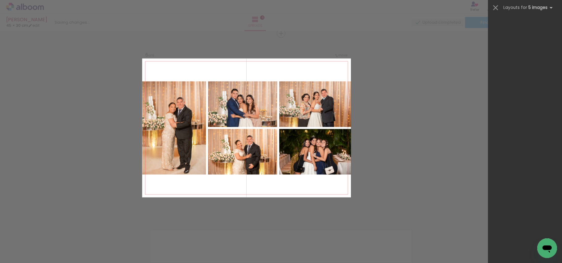
scroll to position [0, 0]
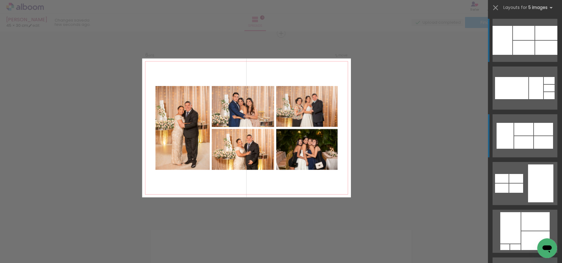
click at [518, 130] on div at bounding box center [523, 129] width 19 height 13
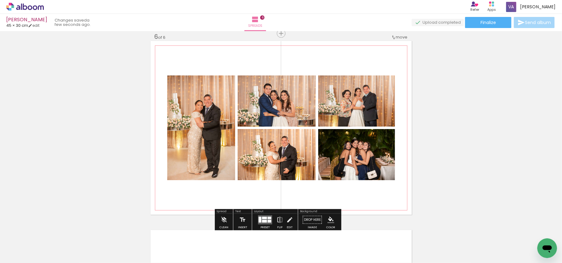
click at [353, 156] on quentale-photo at bounding box center [356, 154] width 77 height 51
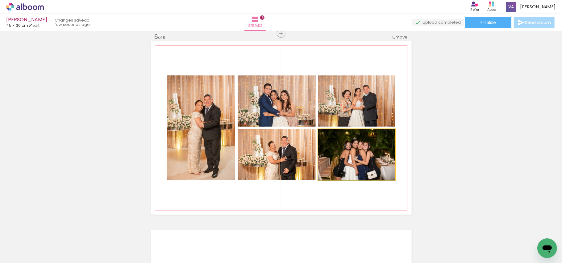
click at [353, 156] on quentale-photo at bounding box center [356, 154] width 77 height 51
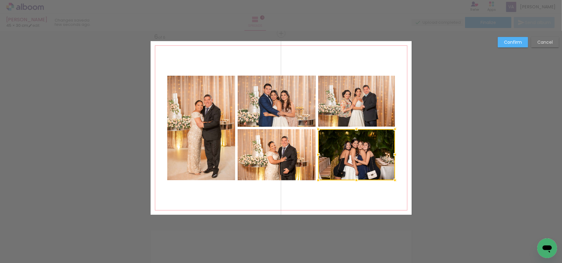
click at [358, 104] on quentale-photo at bounding box center [356, 101] width 77 height 51
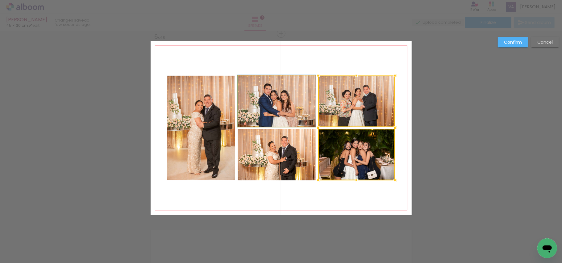
click at [296, 104] on quentale-photo at bounding box center [277, 101] width 78 height 51
click at [284, 160] on div at bounding box center [316, 128] width 157 height 105
click at [203, 162] on quentale-photo at bounding box center [201, 128] width 68 height 105
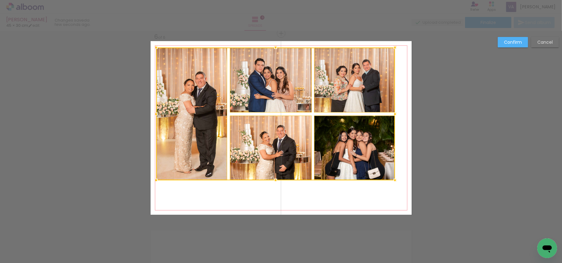
drag, startPoint x: 163, startPoint y: 76, endPoint x: 152, endPoint y: 48, distance: 30.2
click at [152, 48] on div at bounding box center [156, 47] width 12 height 12
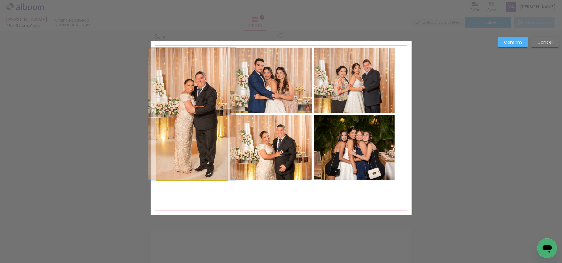
click at [187, 82] on quentale-photo at bounding box center [191, 114] width 71 height 133
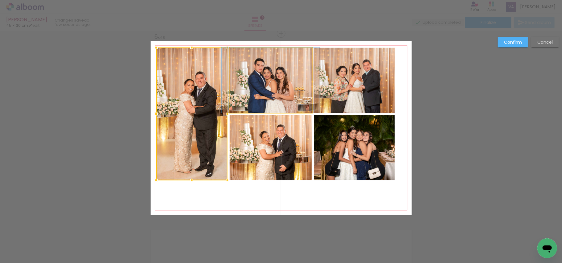
click at [261, 86] on quentale-photo at bounding box center [270, 80] width 82 height 65
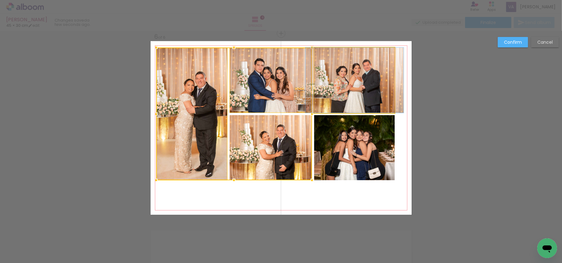
click at [344, 92] on quentale-photo at bounding box center [354, 80] width 81 height 65
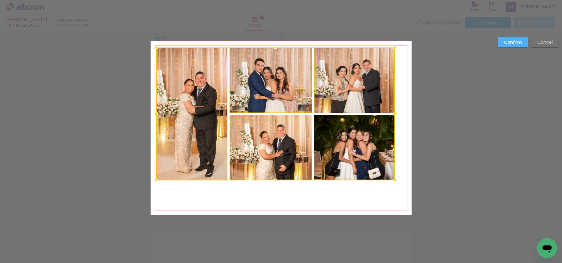
click at [347, 152] on div at bounding box center [275, 114] width 239 height 133
click at [244, 163] on div at bounding box center [275, 114] width 239 height 133
click at [215, 165] on div at bounding box center [275, 114] width 239 height 133
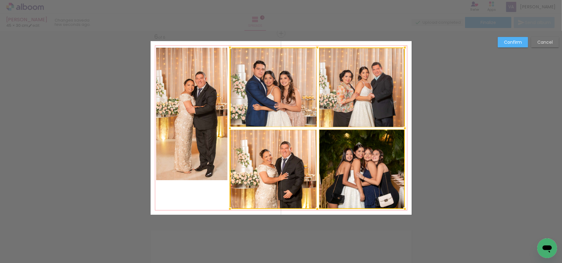
drag, startPoint x: 393, startPoint y: 182, endPoint x: 403, endPoint y: 210, distance: 30.3
click at [403, 210] on div at bounding box center [405, 209] width 12 height 12
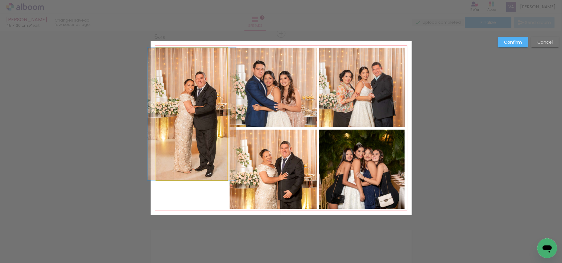
click at [179, 138] on quentale-photo at bounding box center [191, 114] width 71 height 133
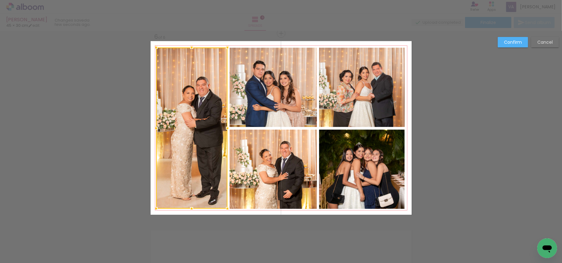
drag, startPoint x: 153, startPoint y: 179, endPoint x: 153, endPoint y: 207, distance: 28.4
click at [153, 207] on div at bounding box center [156, 209] width 12 height 12
click at [0, 0] on slot "Confirm" at bounding box center [0, 0] width 0 height 0
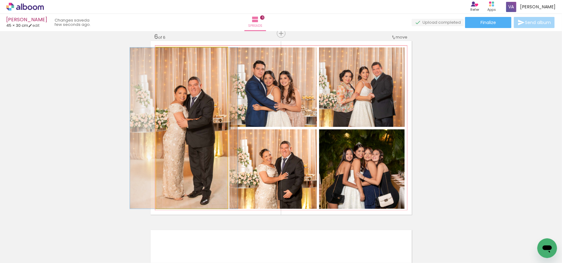
drag, startPoint x: 170, startPoint y: 160, endPoint x: 162, endPoint y: 160, distance: 8.0
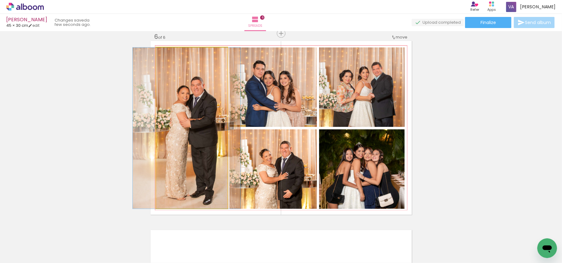
drag, startPoint x: 190, startPoint y: 172, endPoint x: 193, endPoint y: 174, distance: 3.3
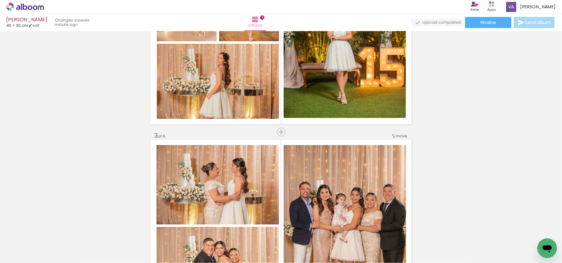
scroll to position [0, 399]
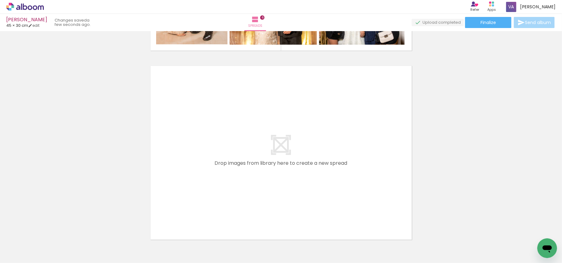
scroll to position [1151, 0]
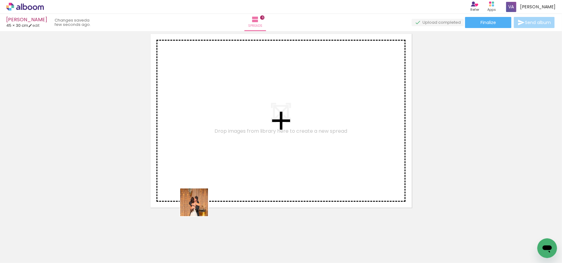
drag, startPoint x: 163, startPoint y: 250, endPoint x: 211, endPoint y: 208, distance: 63.4
click at [232, 150] on quentale-workspace at bounding box center [281, 131] width 562 height 263
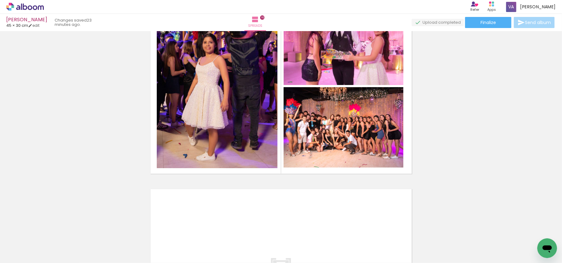
scroll to position [0, 1598]
